Goal: Task Accomplishment & Management: Manage account settings

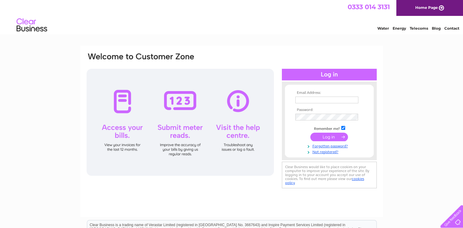
click at [308, 99] on input "text" at bounding box center [326, 100] width 63 height 7
type input "imorrison144@gmail.com"
click at [310, 133] on input "submit" at bounding box center [329, 137] width 38 height 9
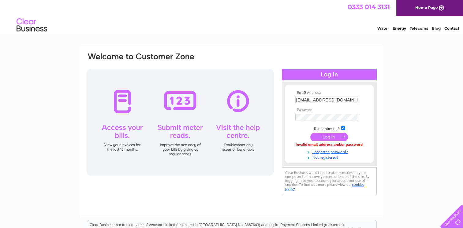
click at [333, 134] on input "submit" at bounding box center [329, 137] width 38 height 9
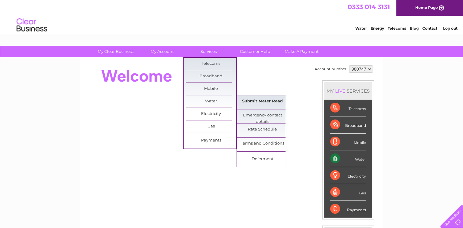
click at [266, 100] on link "Submit Meter Read" at bounding box center [262, 101] width 50 height 12
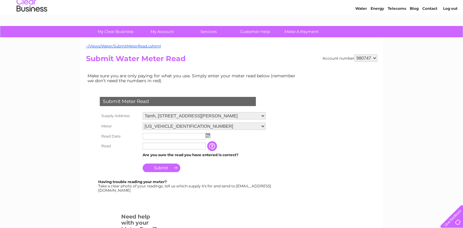
scroll to position [61, 0]
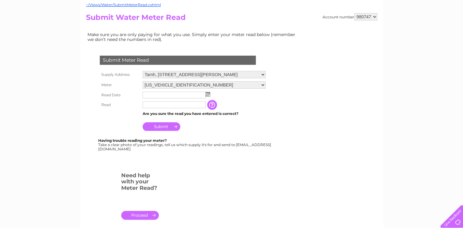
click at [209, 95] on img at bounding box center [208, 94] width 5 height 5
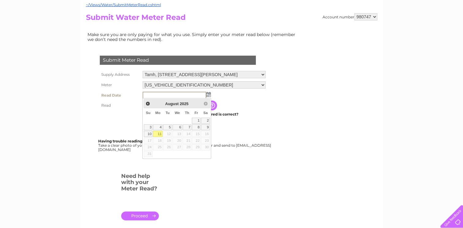
click at [160, 132] on link "11" at bounding box center [157, 134] width 9 height 6
type input "[DATE]"
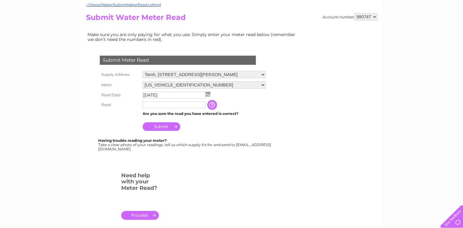
click at [150, 105] on input "text" at bounding box center [174, 105] width 63 height 7
type input "01301"
click at [212, 104] on input "button" at bounding box center [213, 105] width 11 height 10
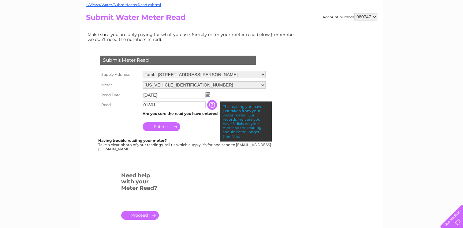
click at [169, 124] on input "Submit" at bounding box center [162, 126] width 38 height 9
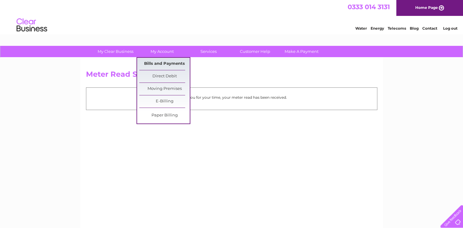
click at [165, 62] on link "Bills and Payments" at bounding box center [164, 64] width 50 height 12
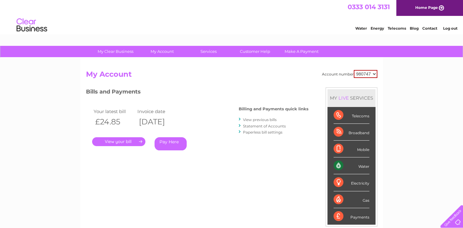
click at [262, 119] on link "View previous bills" at bounding box center [260, 119] width 34 height 5
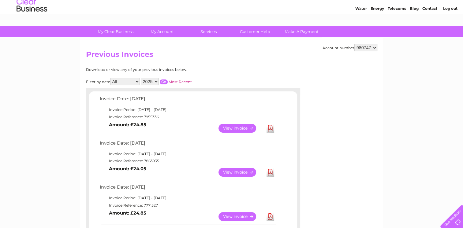
scroll to position [31, 0]
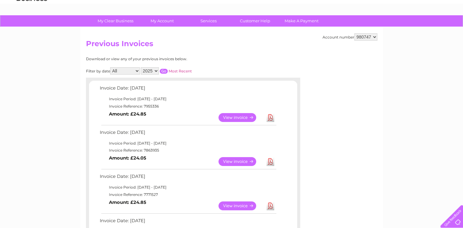
click at [238, 115] on link "View" at bounding box center [240, 117] width 45 height 9
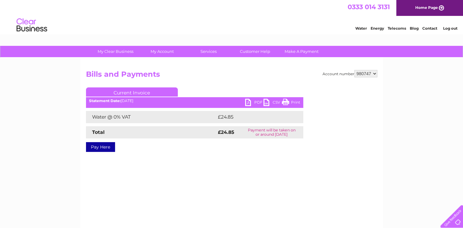
click at [268, 100] on link "CSV" at bounding box center [272, 103] width 18 height 9
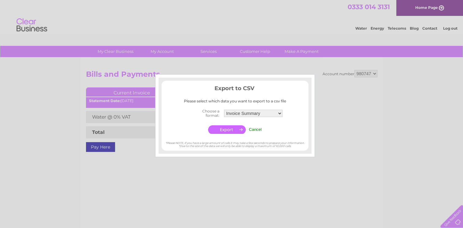
click at [229, 128] on input "button" at bounding box center [227, 129] width 38 height 9
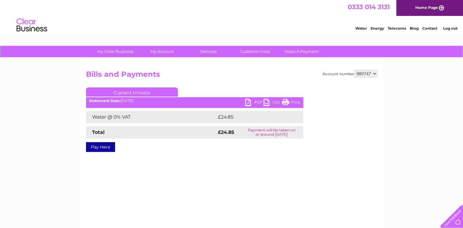
click at [237, 25] on div "Water Energy Telecoms Blog Contact Log out" at bounding box center [231, 26] width 463 height 20
click at [248, 100] on link "PDF" at bounding box center [254, 103] width 18 height 9
